Goal: Information Seeking & Learning: Learn about a topic

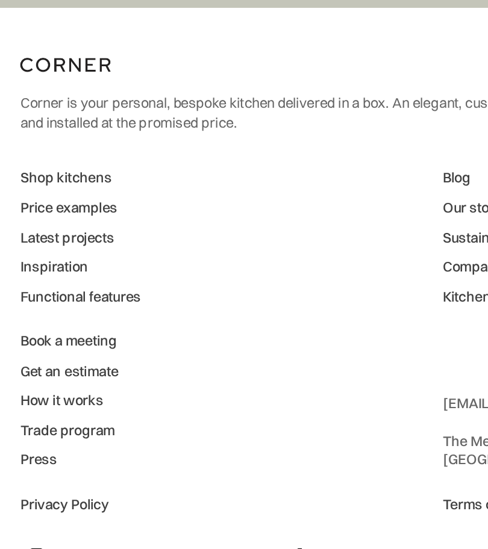
scroll to position [7639, 0]
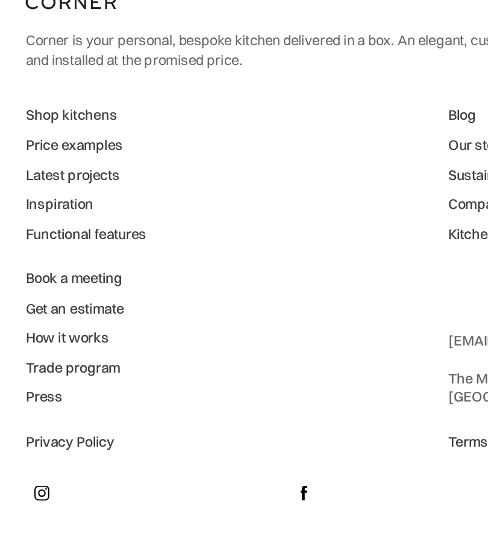
click at [51, 318] on link "Price examples" at bounding box center [48, 323] width 67 height 11
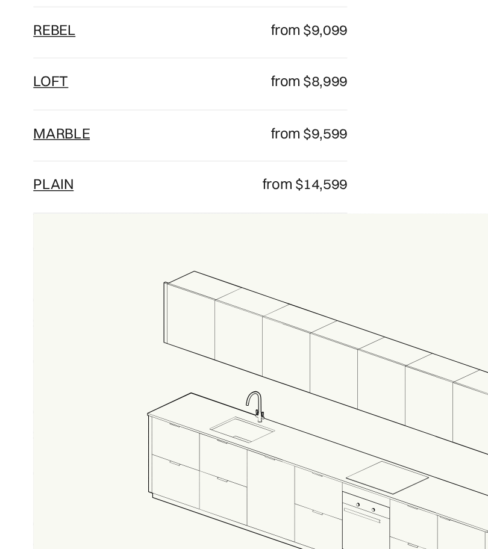
scroll to position [734, 0]
click at [39, 226] on link "loft" at bounding box center [50, 232] width 23 height 12
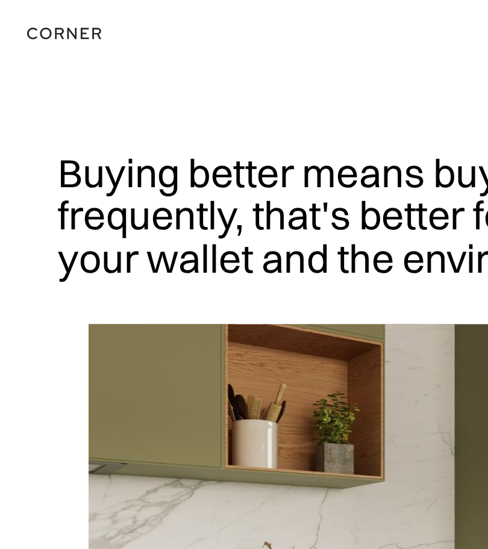
scroll to position [728, 0]
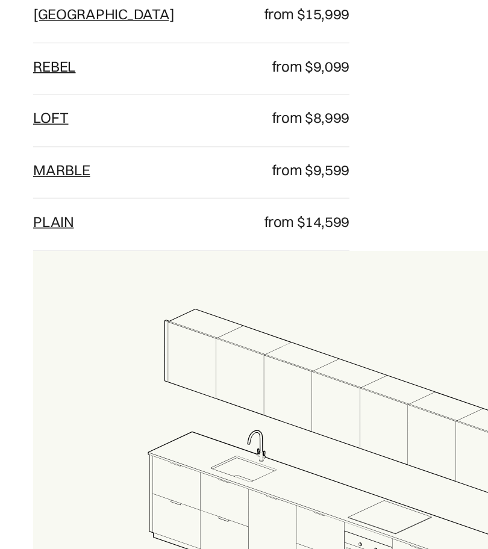
click at [40, 198] on link "Rebel" at bounding box center [53, 204] width 28 height 12
click at [227, 291] on p "from $9,599" at bounding box center [217, 297] width 64 height 13
click at [55, 291] on link "Marble" at bounding box center [58, 297] width 38 height 12
click at [221, 325] on p "from $14,599" at bounding box center [217, 331] width 64 height 13
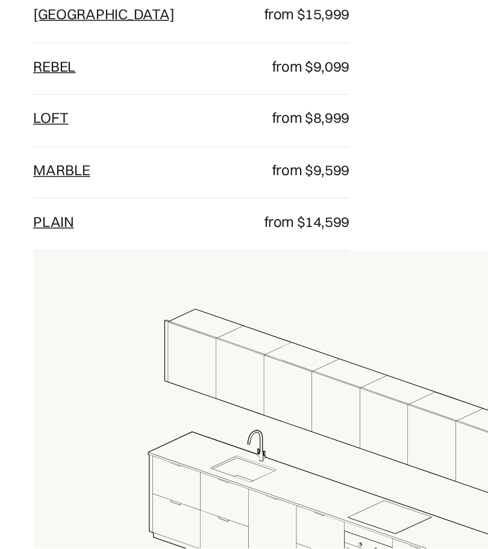
click at [48, 325] on link "plain" at bounding box center [52, 331] width 27 height 12
click at [225, 187] on p "from $15,999" at bounding box center [217, 193] width 64 height 13
click at [47, 187] on link "Berlin" at bounding box center [86, 193] width 94 height 12
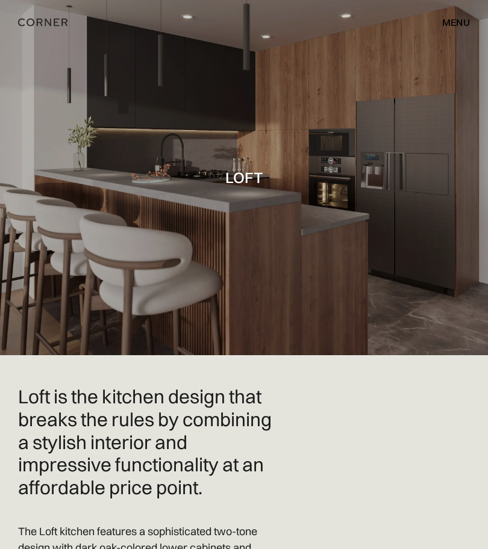
scroll to position [3, 0]
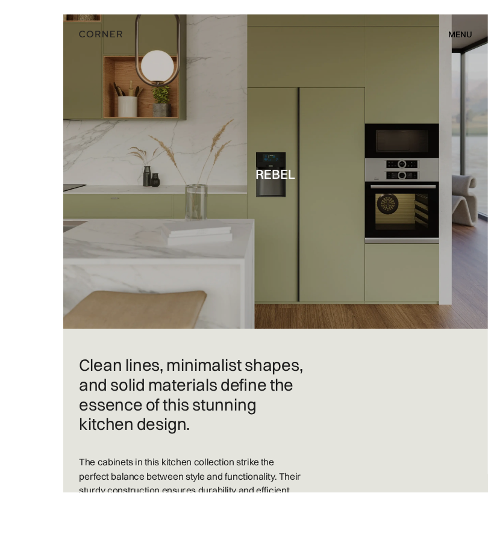
scroll to position [13, 0]
